Goal: Find specific page/section: Find specific page/section

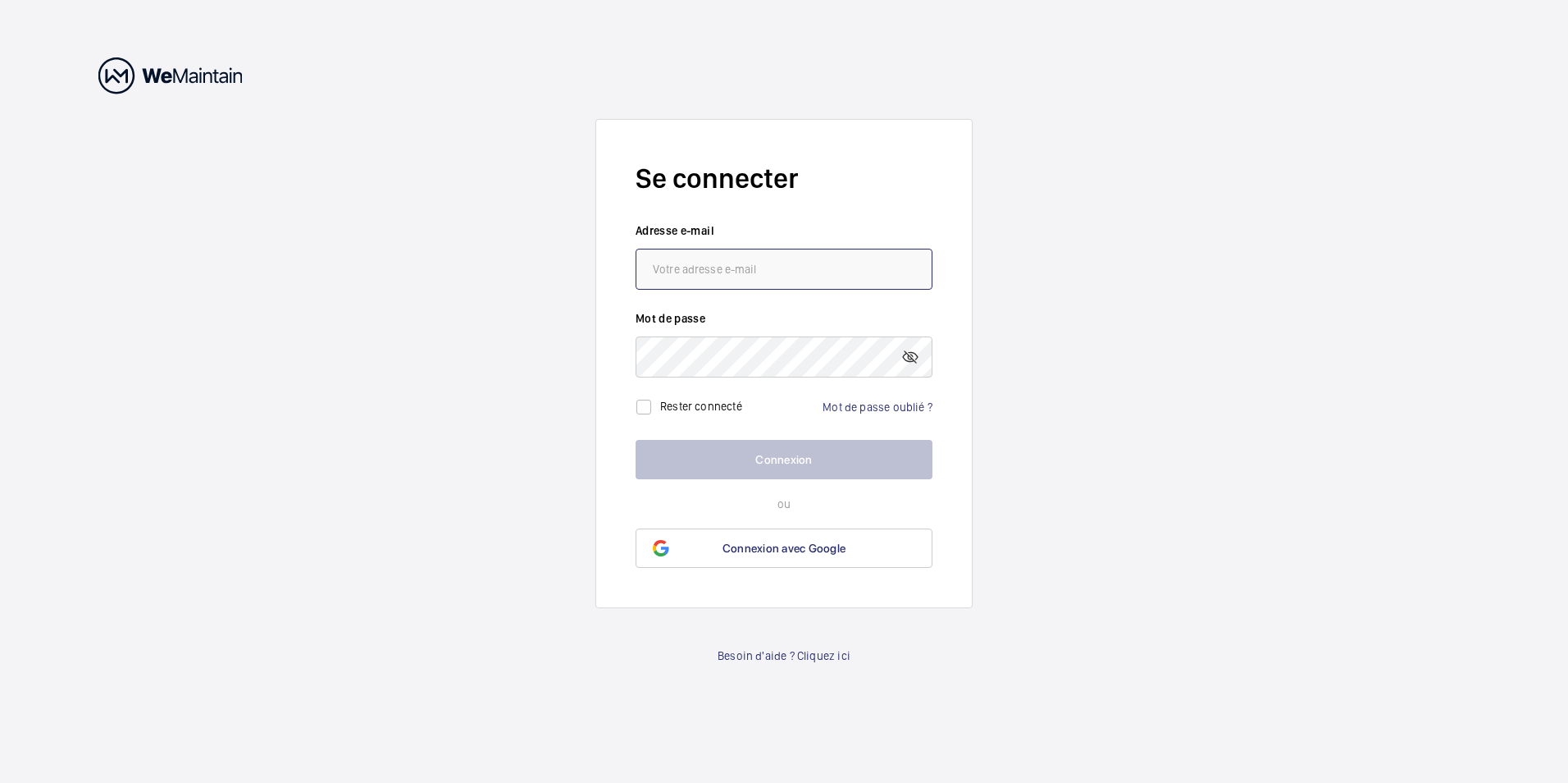
type input "[EMAIL_ADDRESS][DOMAIN_NAME]"
click at [696, 394] on div "Rester connecté" at bounding box center [689, 406] width 106 height 33
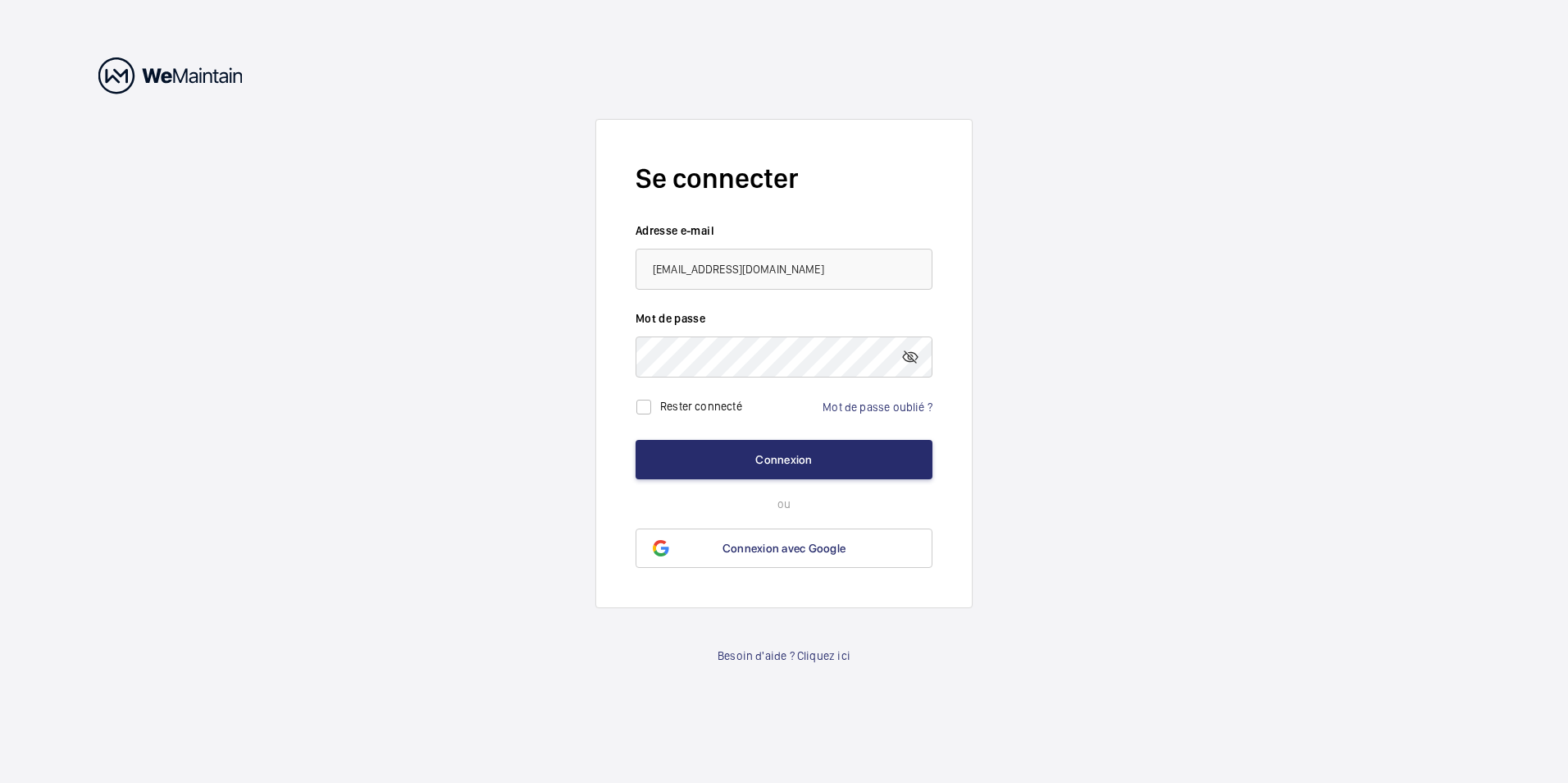
click at [690, 396] on div "Rester connecté" at bounding box center [689, 406] width 106 height 33
click at [697, 415] on div "Rester connecté" at bounding box center [689, 406] width 106 height 33
click at [701, 407] on label "Rester connecté" at bounding box center [701, 405] width 82 height 13
checkbox input "true"
click at [780, 470] on button "Connexion" at bounding box center [784, 460] width 297 height 39
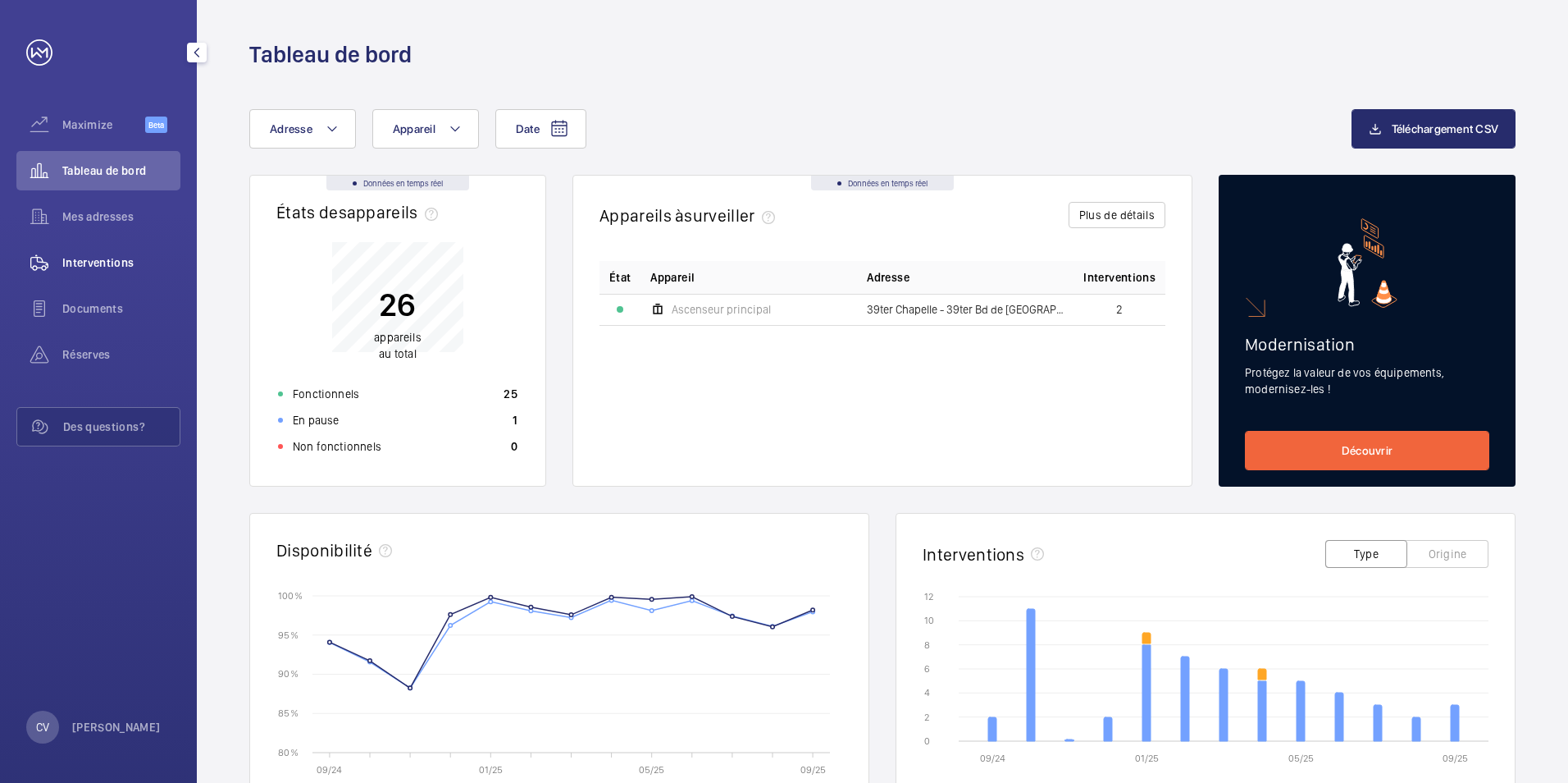
click at [129, 265] on span "Interventions" at bounding box center [121, 262] width 118 height 17
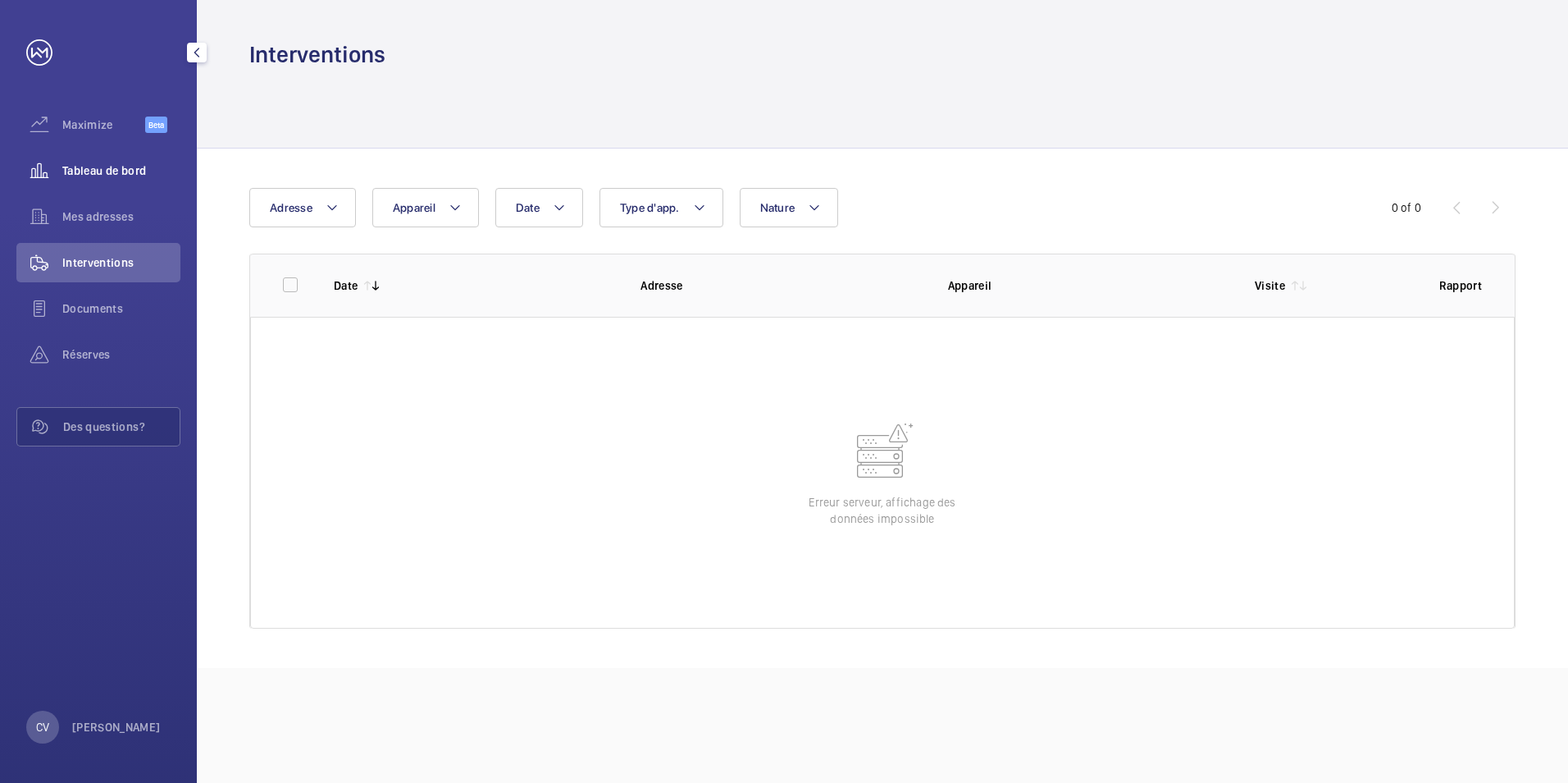
click at [116, 178] on span "Tableau de bord" at bounding box center [121, 171] width 118 height 17
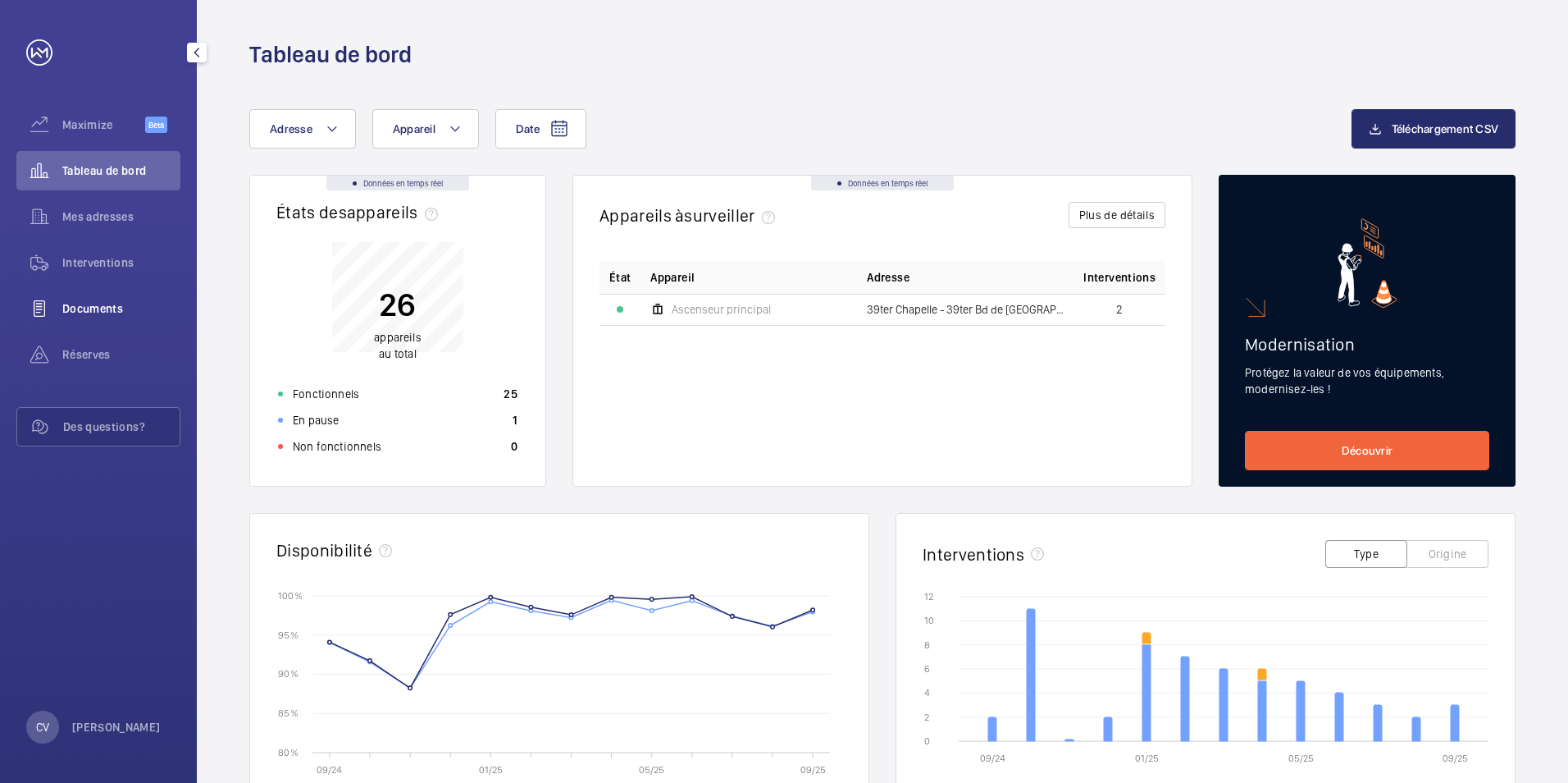
click at [102, 297] on div "Documents" at bounding box center [99, 309] width 164 height 39
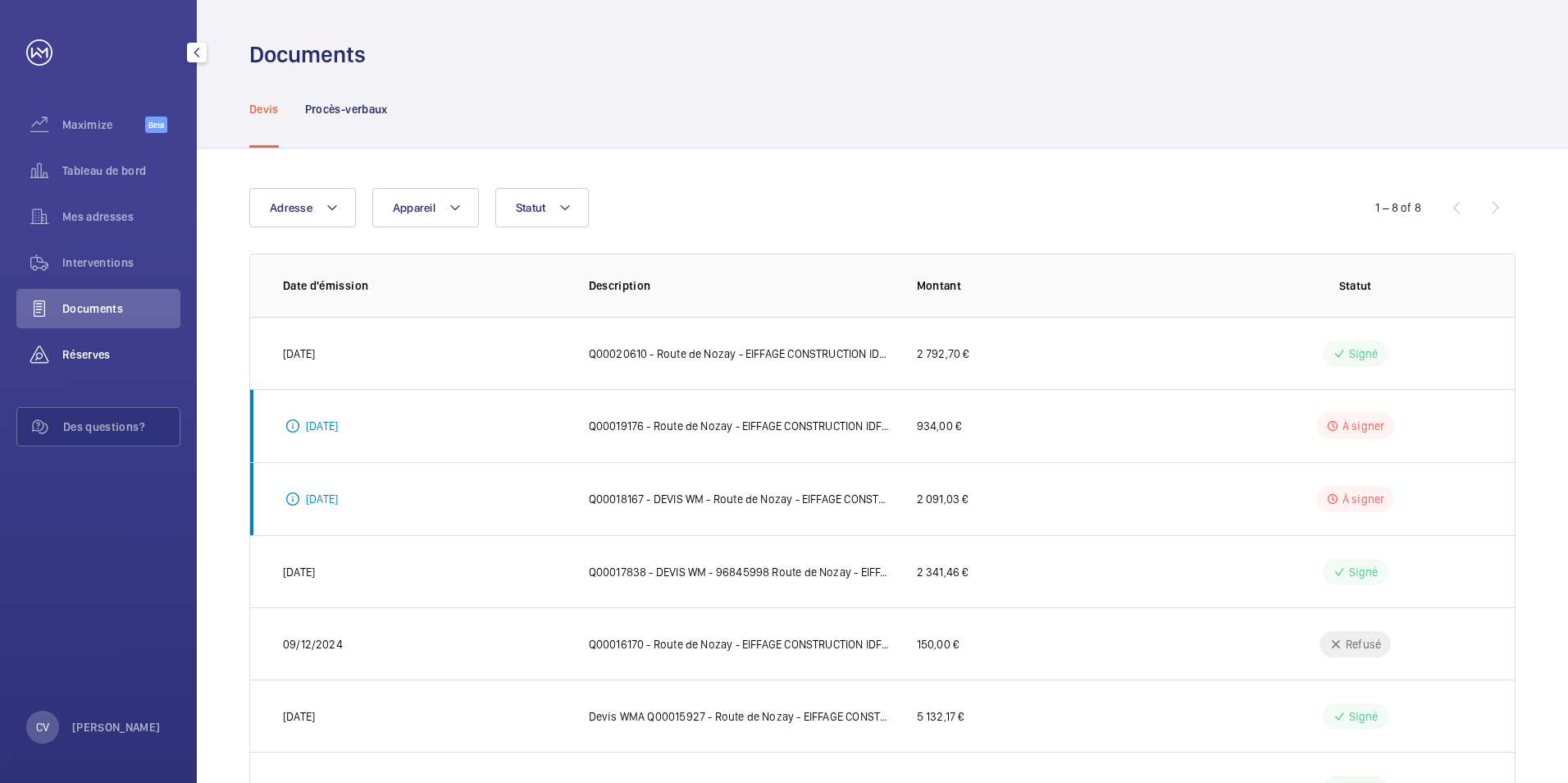
click at [121, 354] on span "Réserves" at bounding box center [121, 354] width 118 height 17
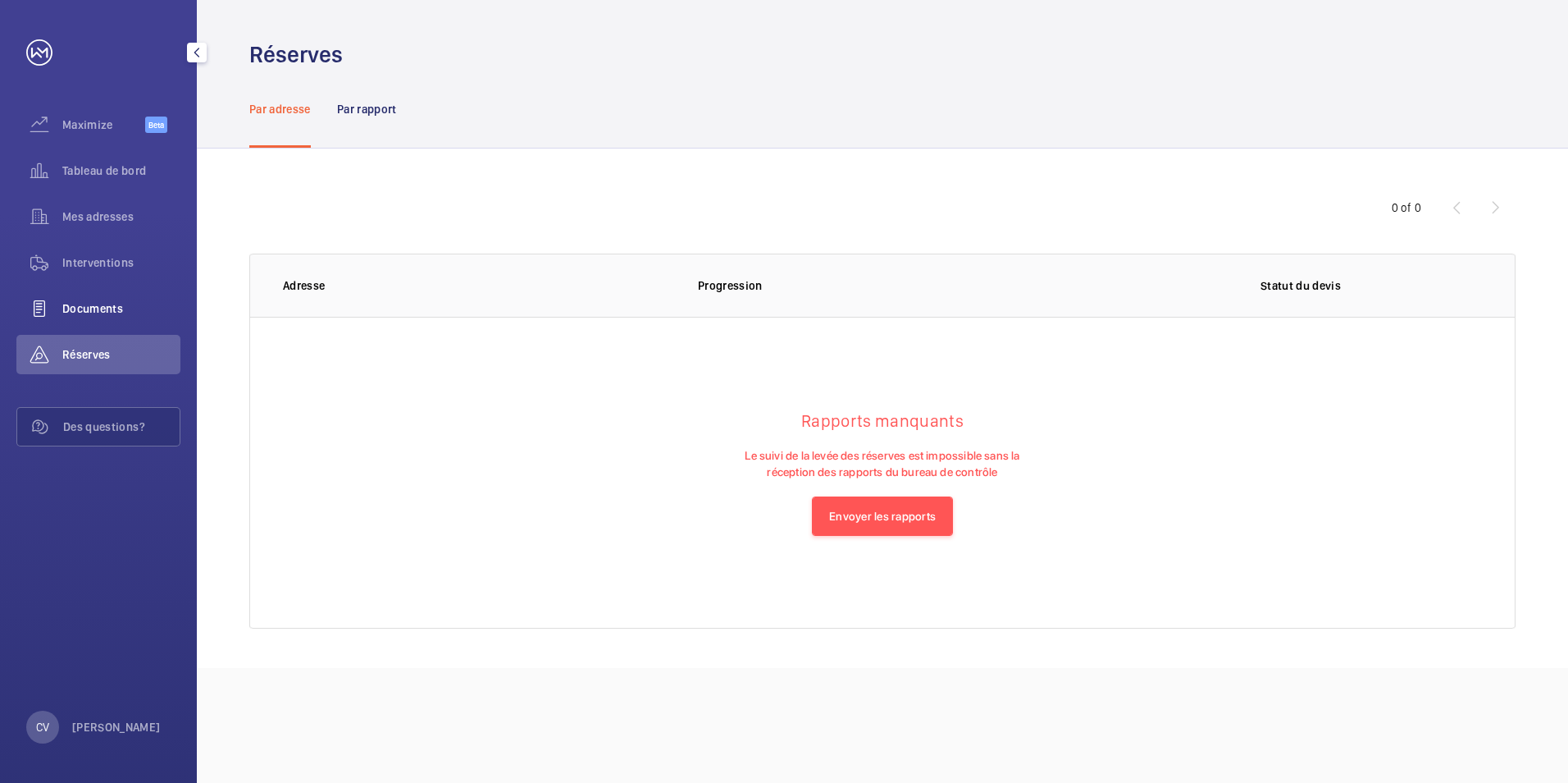
click at [114, 305] on span "Documents" at bounding box center [121, 309] width 118 height 17
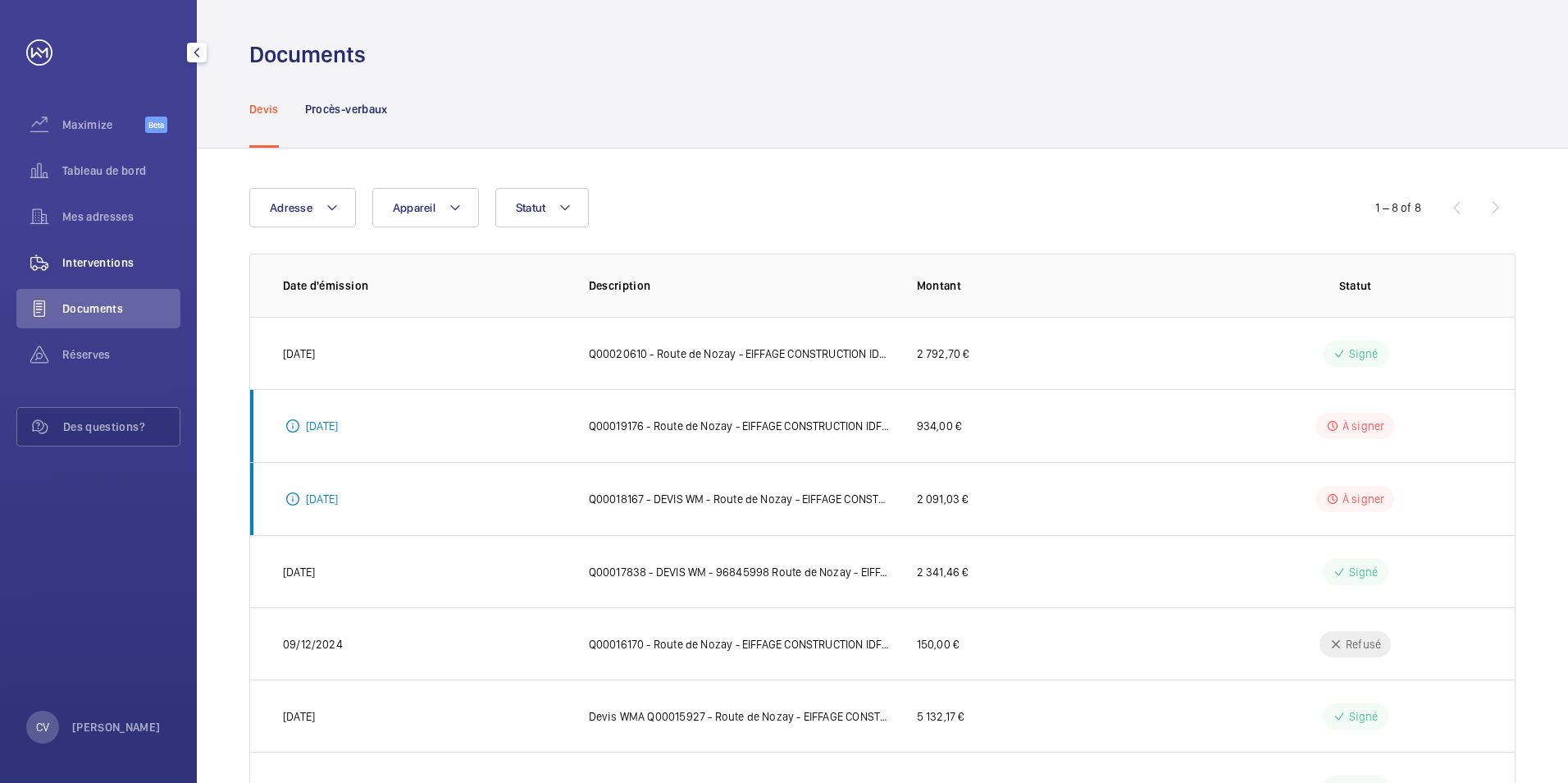
click at [106, 263] on span "Interventions" at bounding box center [121, 262] width 118 height 17
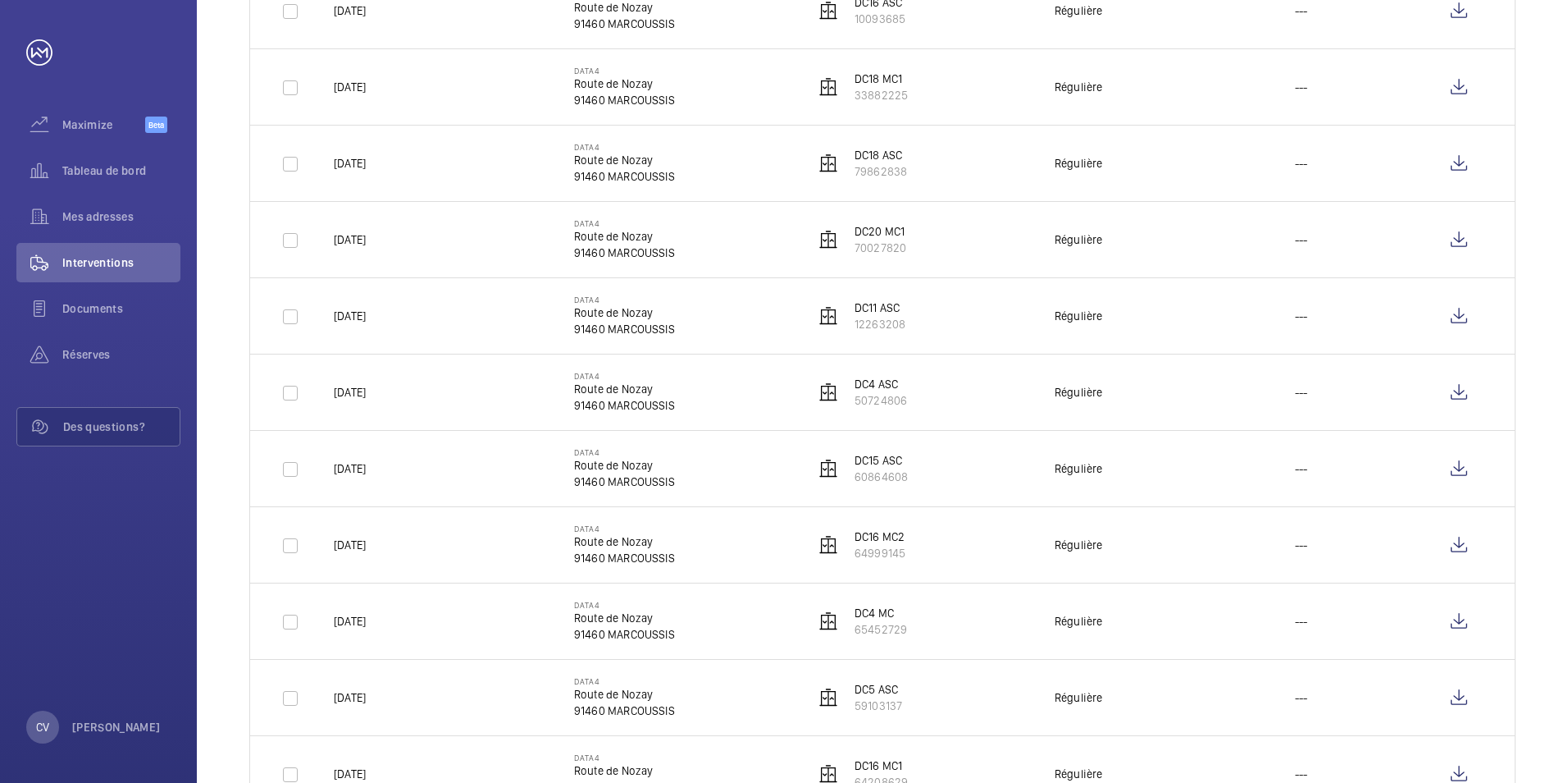
scroll to position [492, 0]
